Goal: Check status: Check status

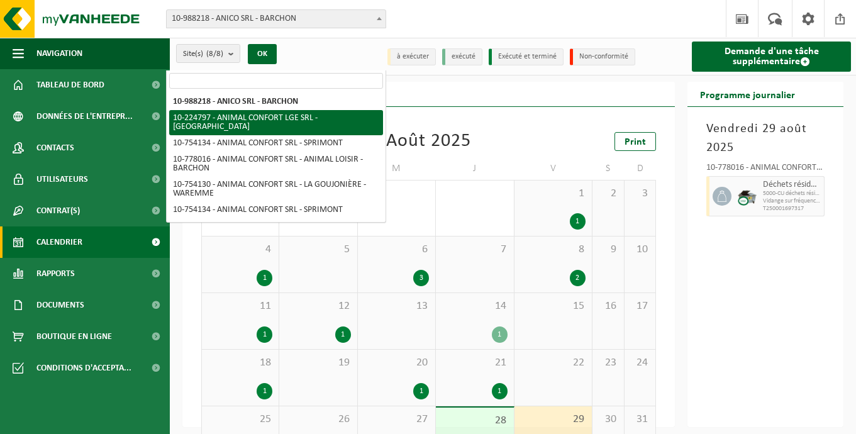
scroll to position [42, 0]
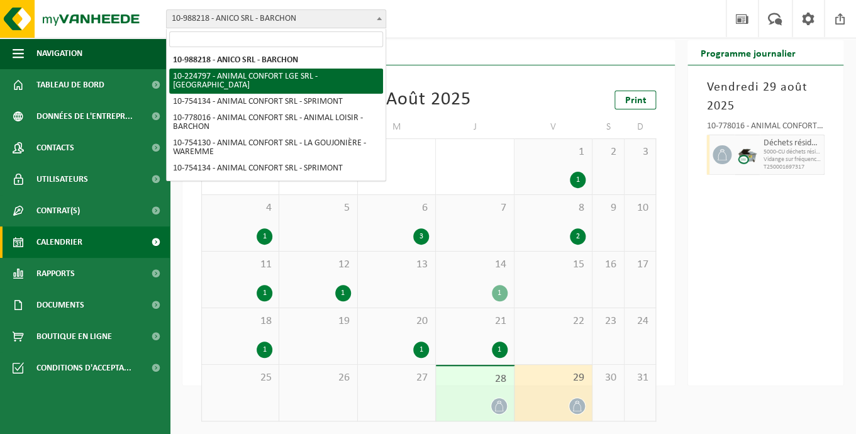
select select "11354"
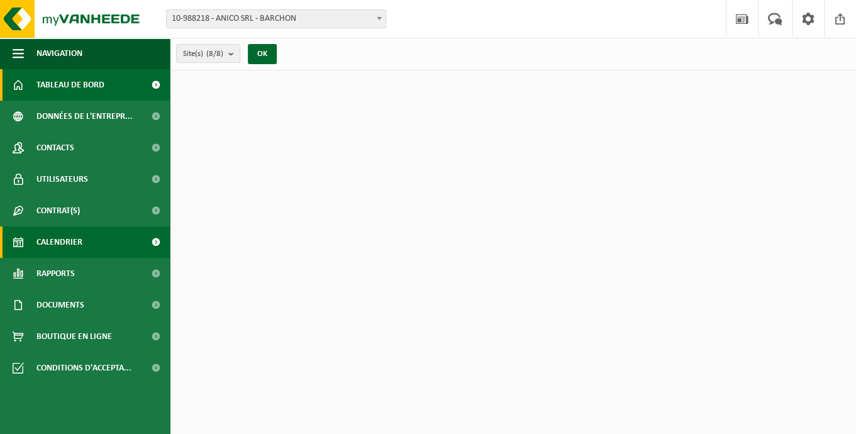
click at [58, 248] on span "Calendrier" at bounding box center [59, 241] width 46 height 31
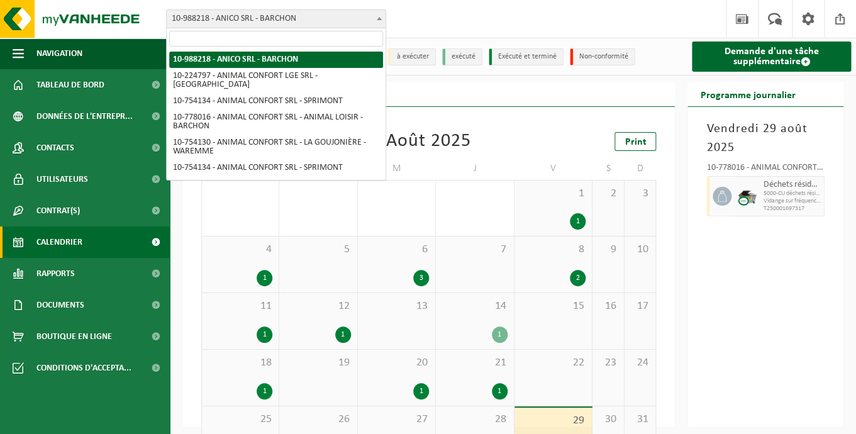
click at [328, 19] on span "10-988218 - ANICO SRL - BARCHON" at bounding box center [276, 19] width 219 height 18
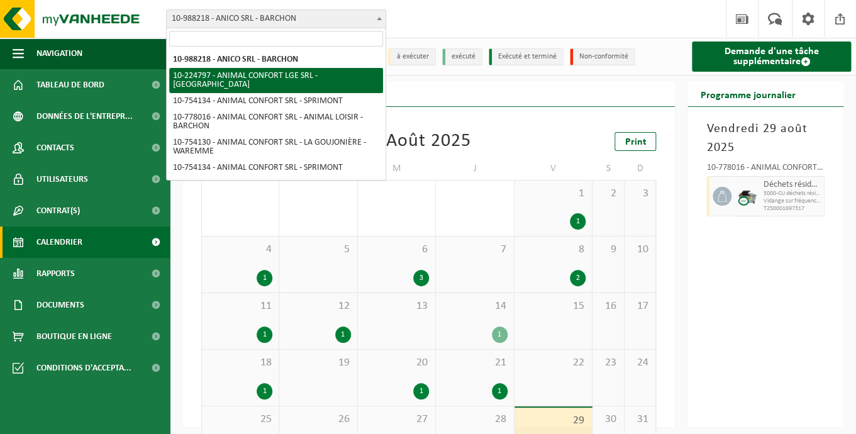
select select "11354"
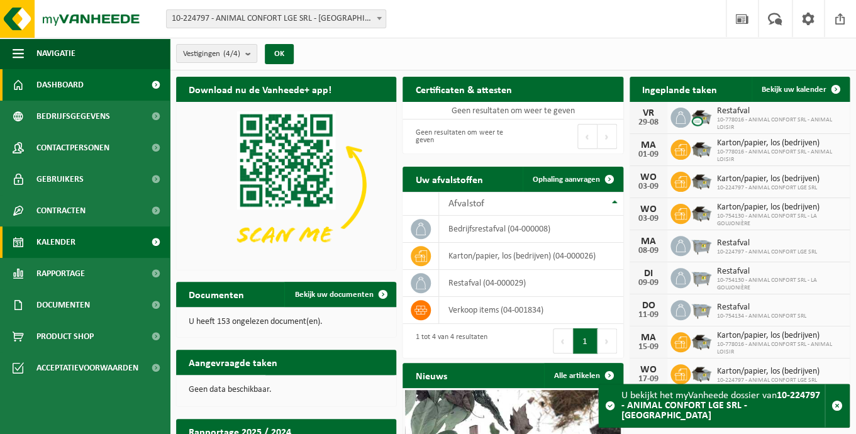
click at [98, 242] on link "Kalender" at bounding box center [85, 241] width 170 height 31
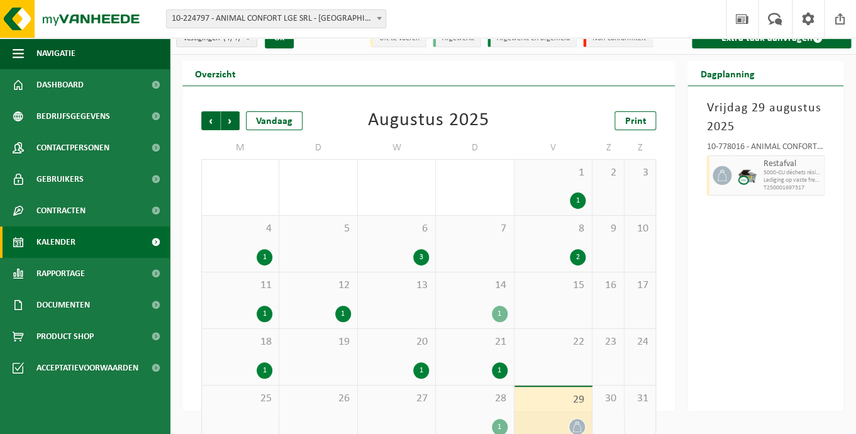
scroll to position [37, 0]
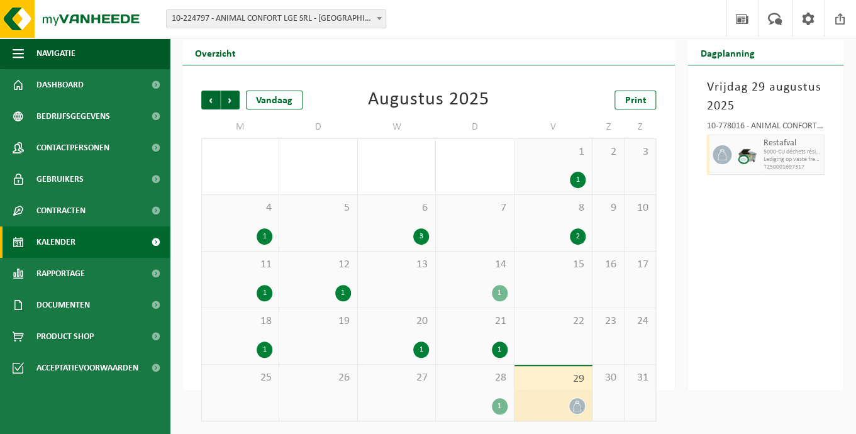
click at [578, 403] on icon at bounding box center [577, 406] width 11 height 11
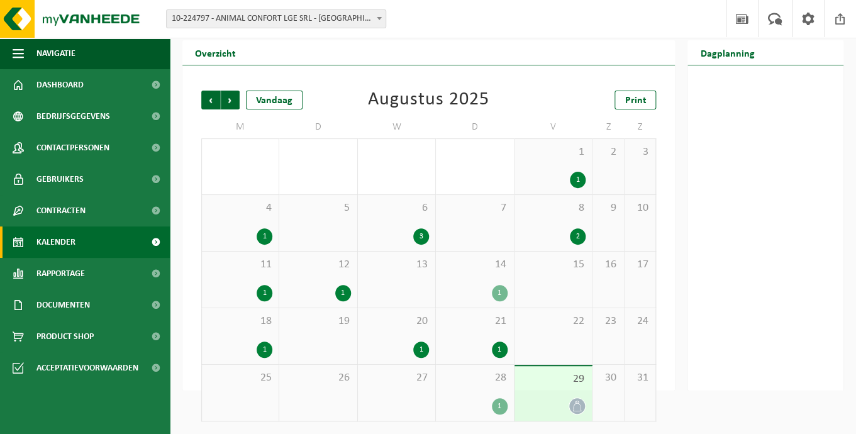
click at [548, 386] on div "29" at bounding box center [553, 393] width 77 height 55
